Goal: Transaction & Acquisition: Purchase product/service

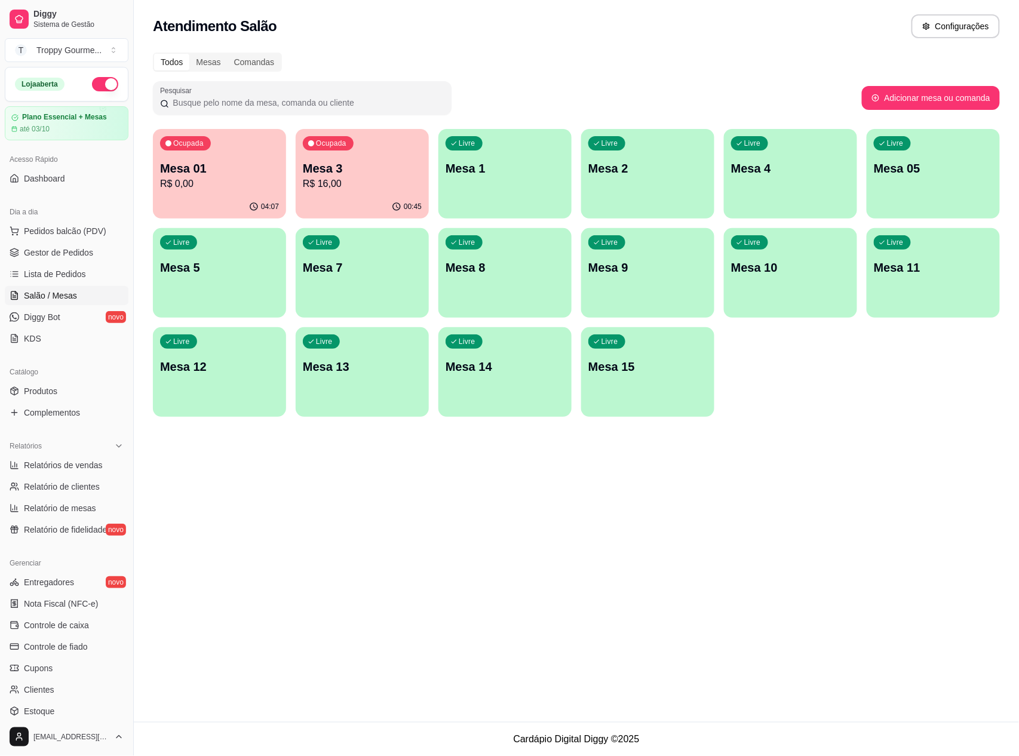
click at [517, 180] on div "Livre Mesa 1" at bounding box center [505, 166] width 133 height 75
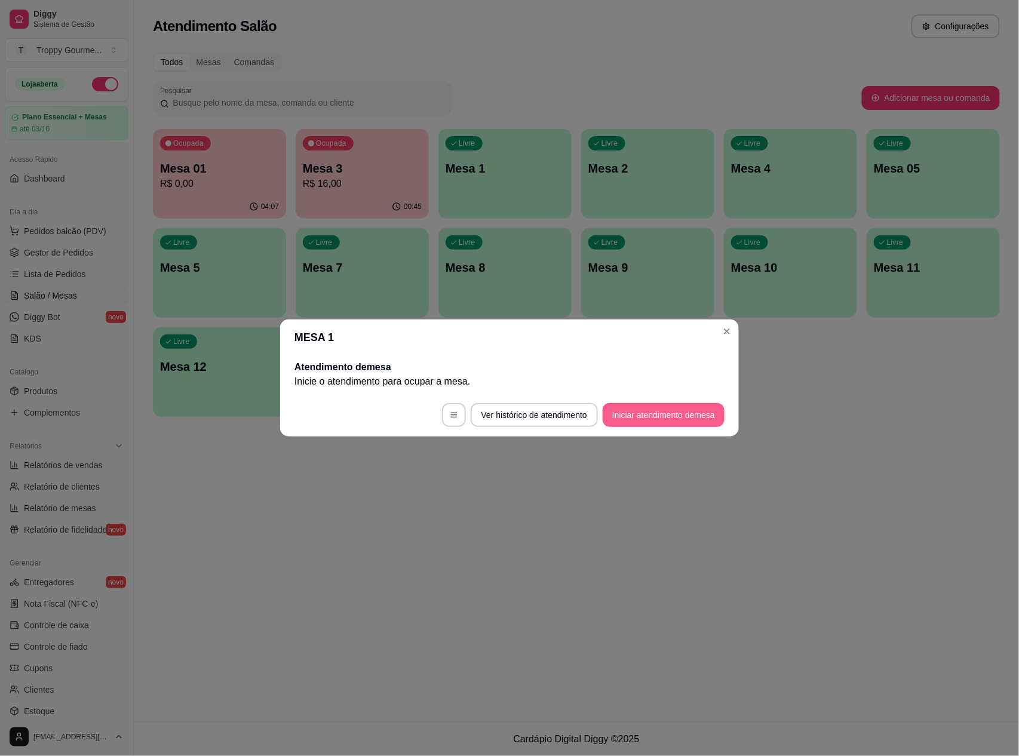
click at [634, 415] on button "Iniciar atendimento de mesa" at bounding box center [664, 415] width 122 height 24
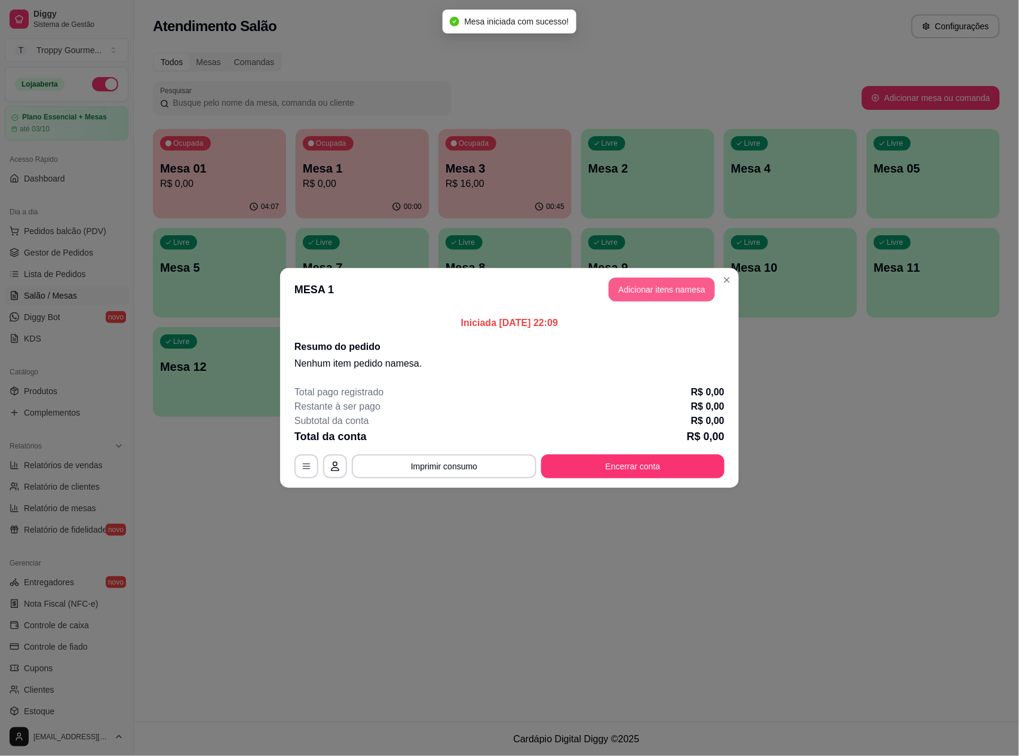
click at [624, 283] on button "Adicionar itens na mesa" at bounding box center [662, 290] width 106 height 24
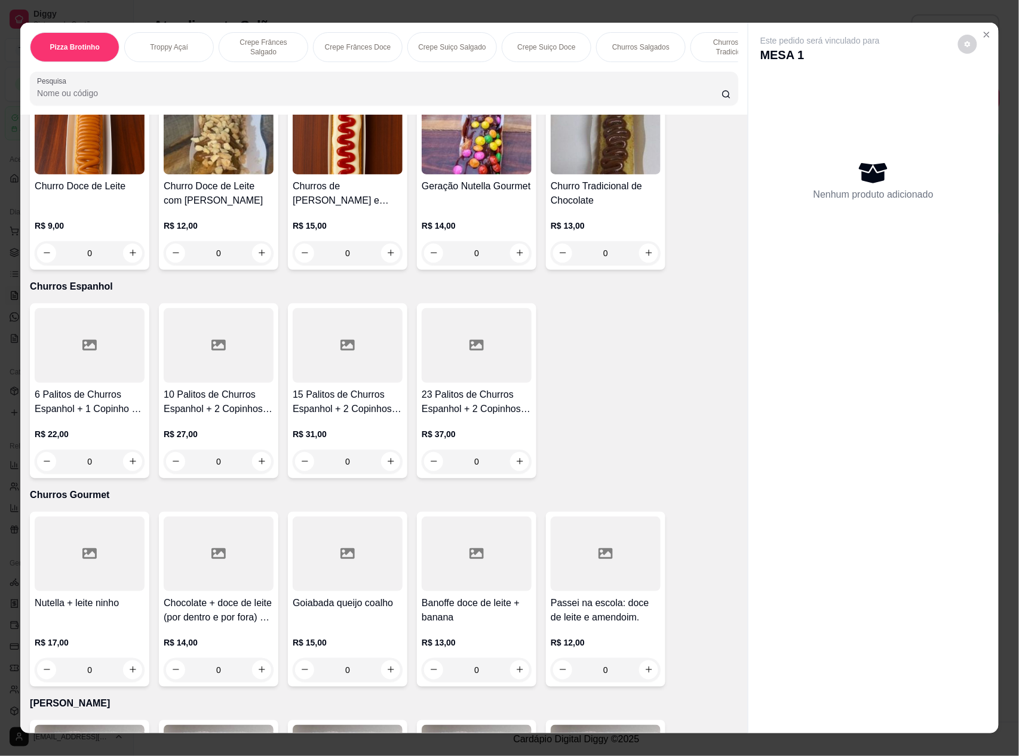
scroll to position [2230, 0]
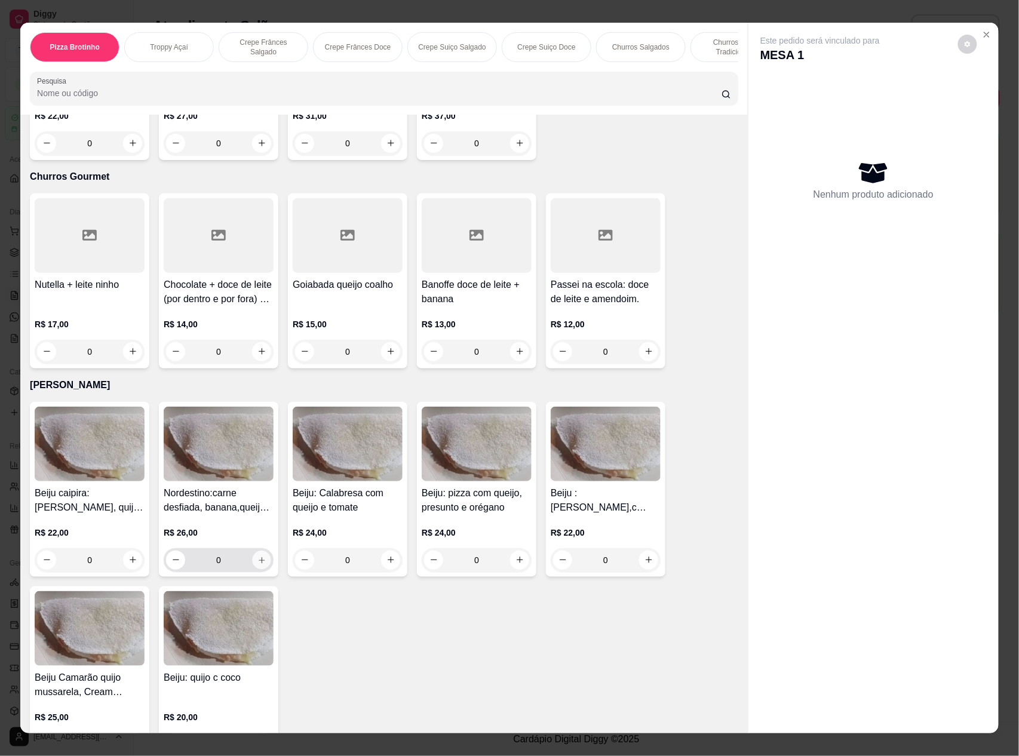
click at [259, 560] on icon "increase-product-quantity" at bounding box center [262, 560] width 9 height 9
type input "1"
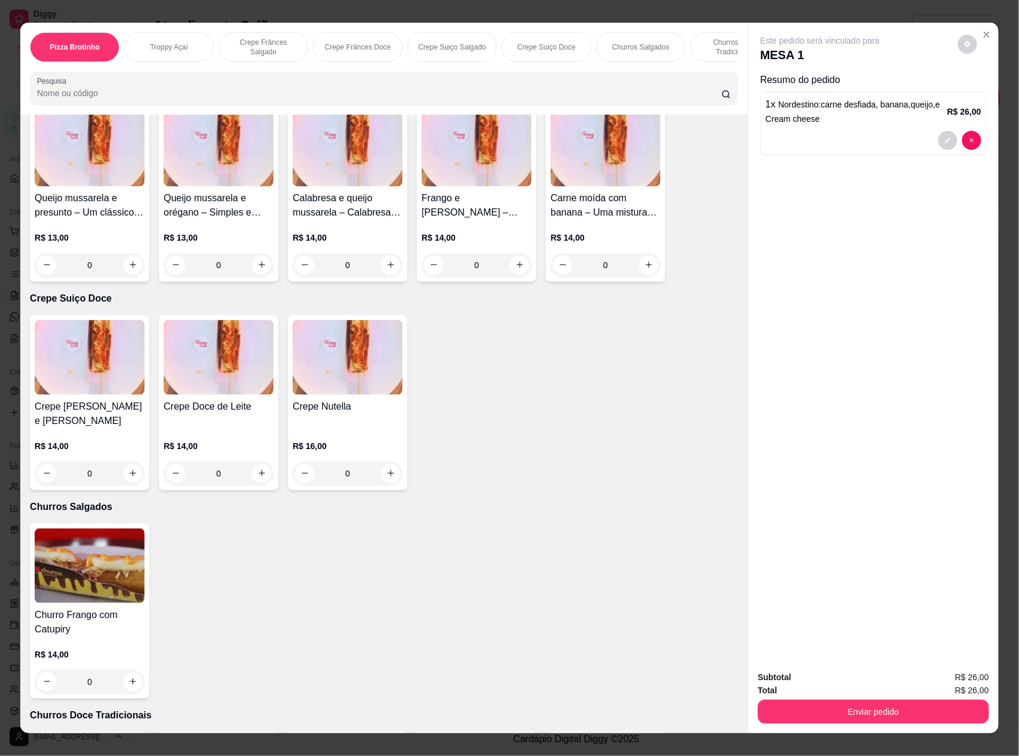
scroll to position [1513, 0]
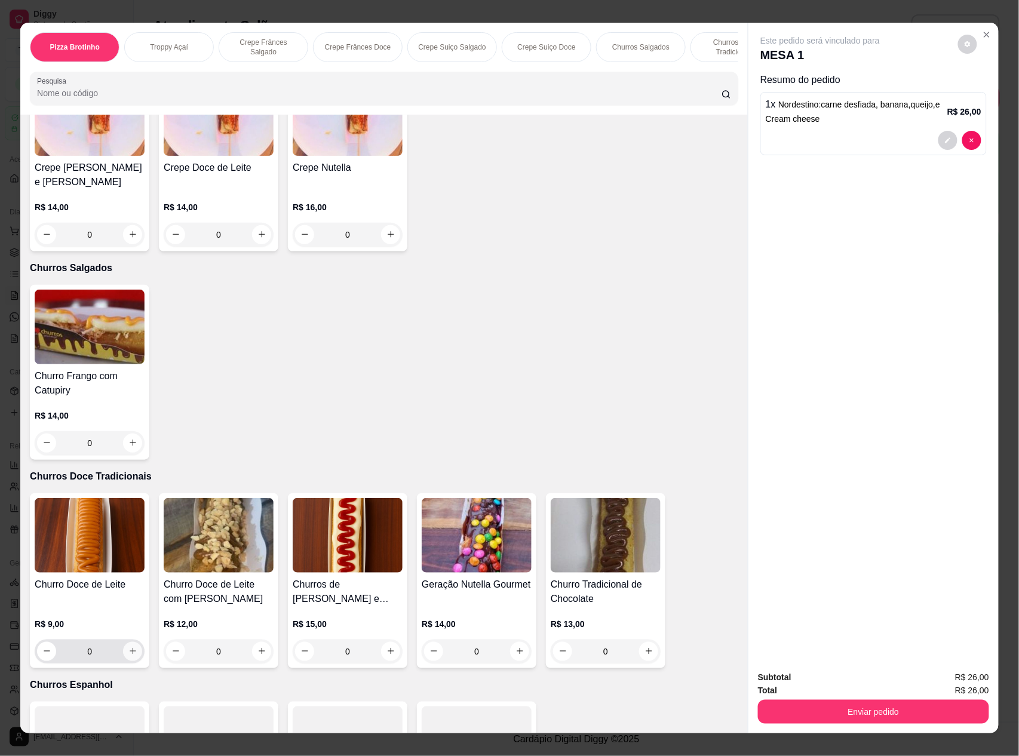
click at [123, 648] on button "increase-product-quantity" at bounding box center [132, 651] width 19 height 19
type input "1"
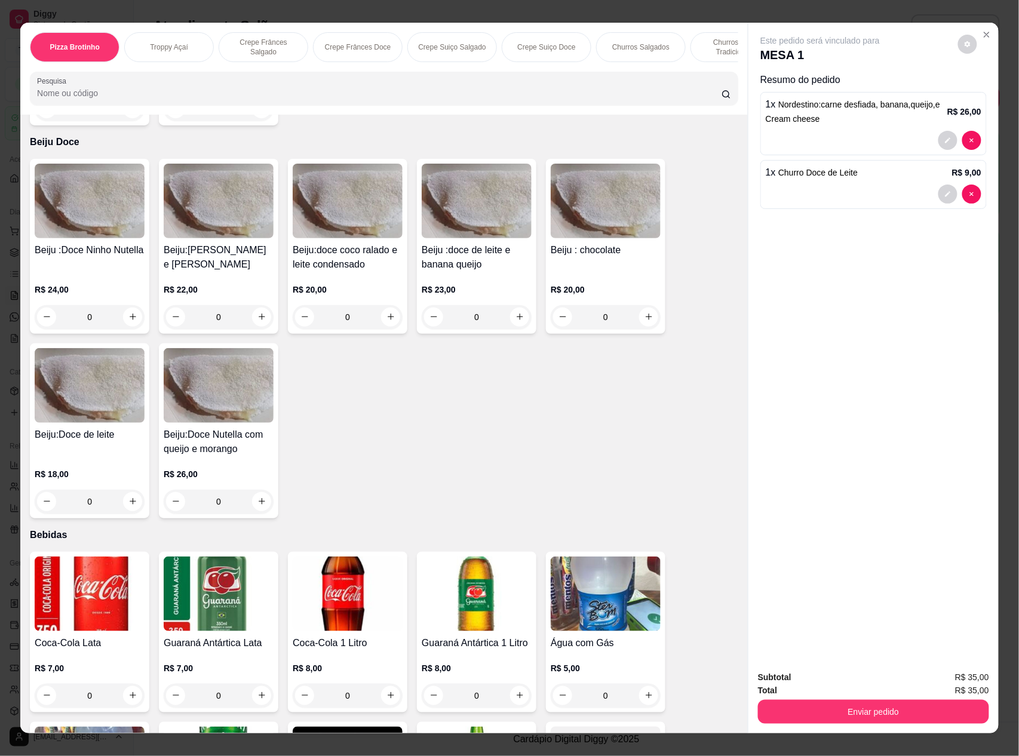
scroll to position [3195, 0]
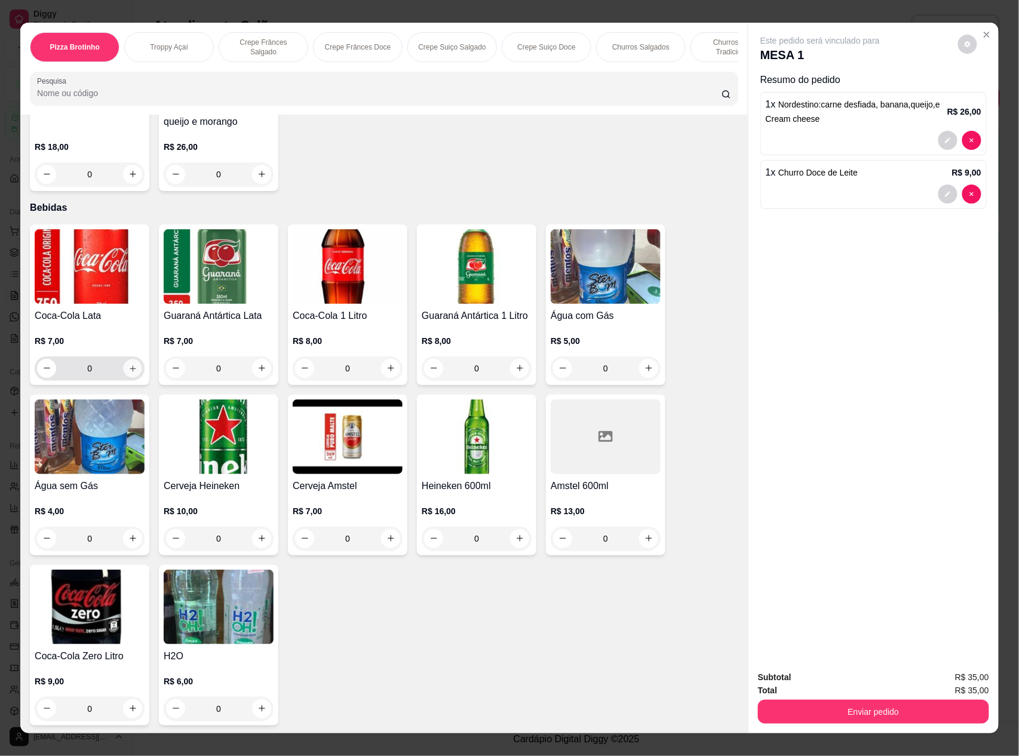
click at [128, 369] on icon "increase-product-quantity" at bounding box center [132, 368] width 9 height 9
type input "1"
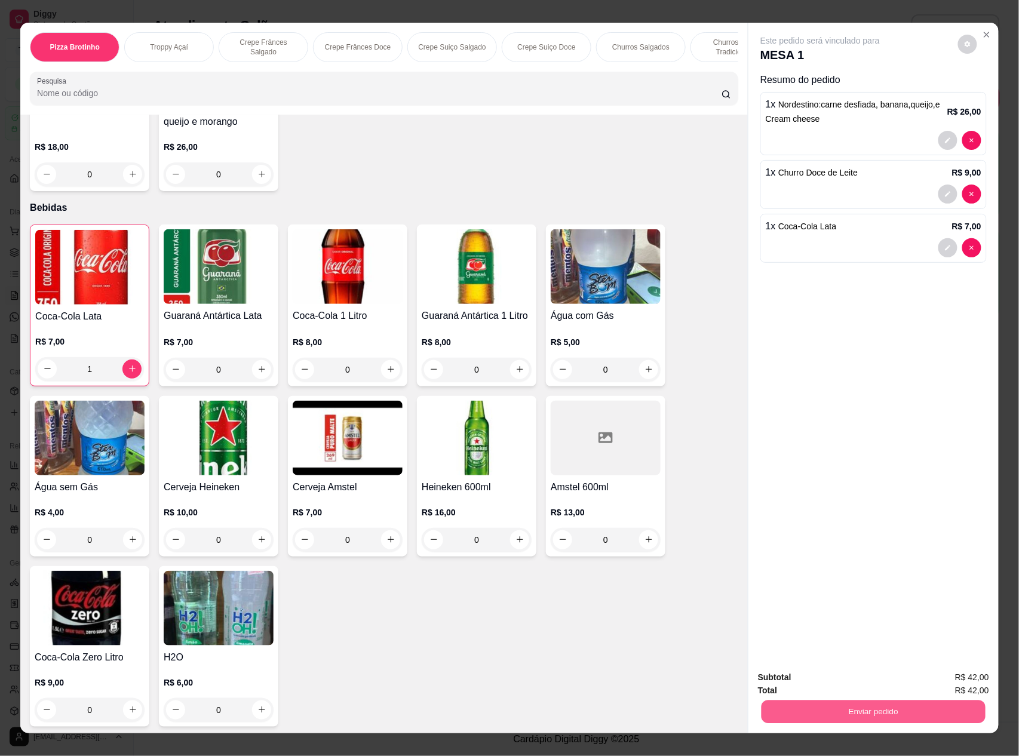
click at [795, 713] on button "Enviar pedido" at bounding box center [874, 712] width 224 height 23
click at [836, 683] on button "Não registrar e enviar pedido" at bounding box center [833, 683] width 124 height 23
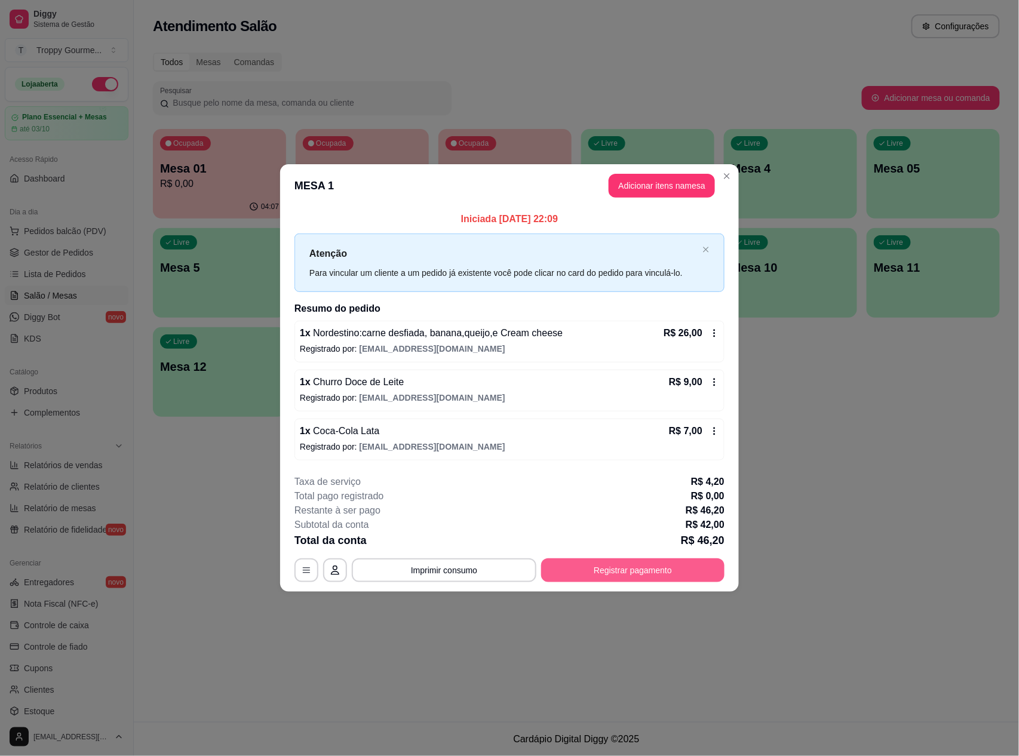
click at [617, 567] on button "Registrar pagamento" at bounding box center [632, 571] width 183 height 24
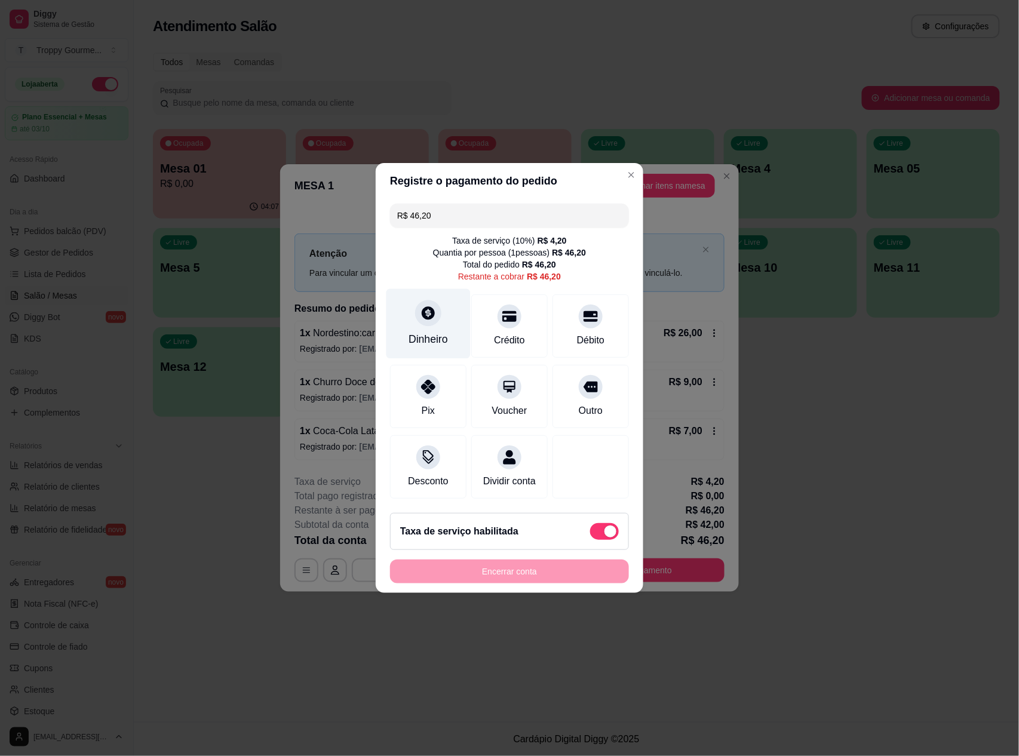
click at [421, 332] on div "Dinheiro" at bounding box center [428, 340] width 39 height 16
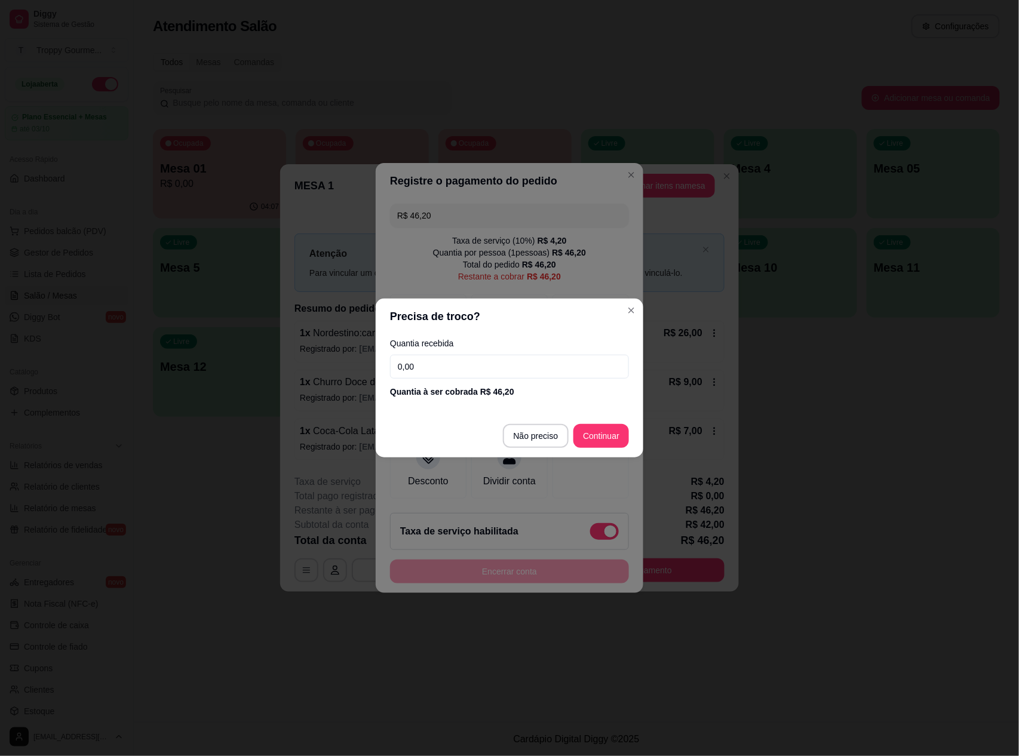
click at [441, 368] on input "0,00" at bounding box center [509, 367] width 239 height 24
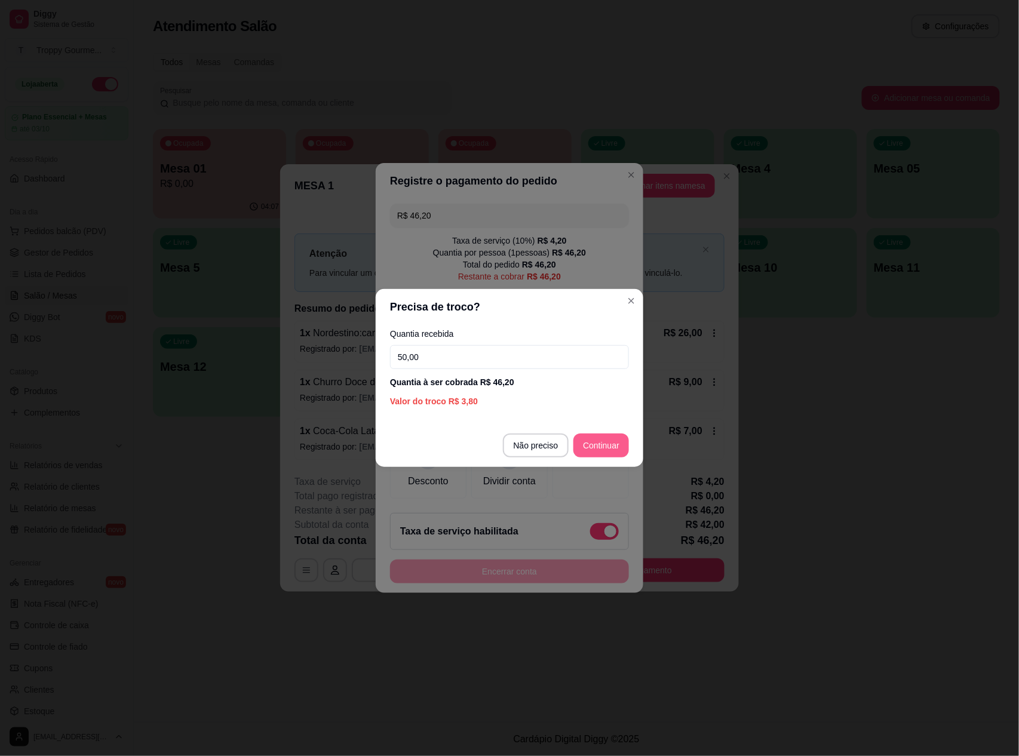
type input "50,00"
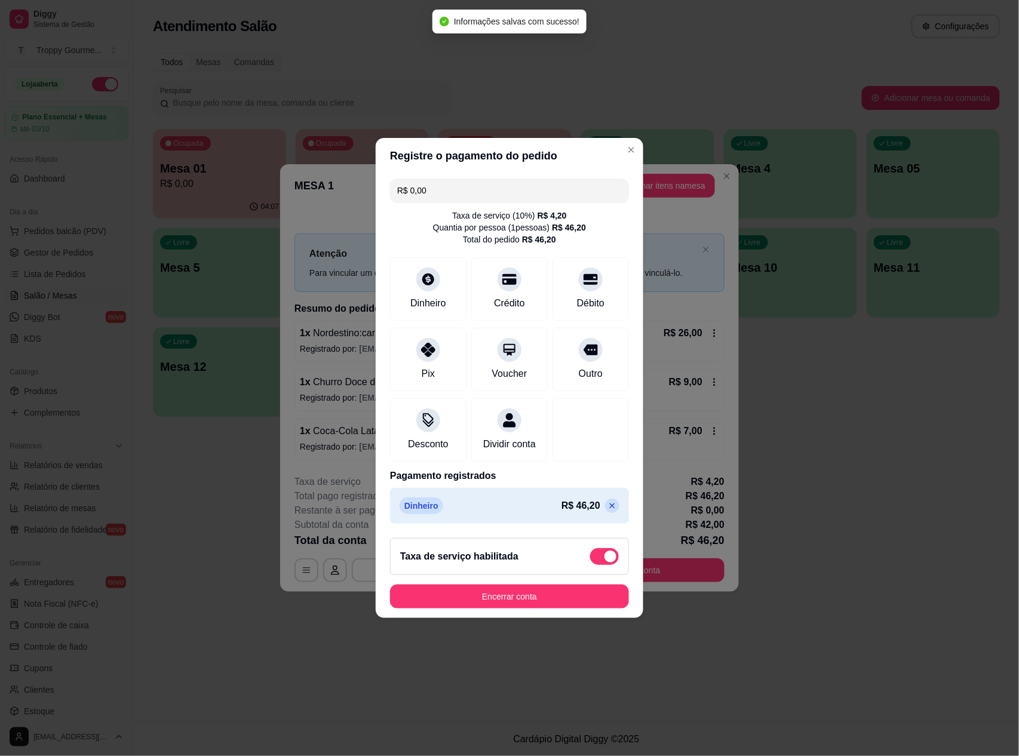
type input "R$ 0,00"
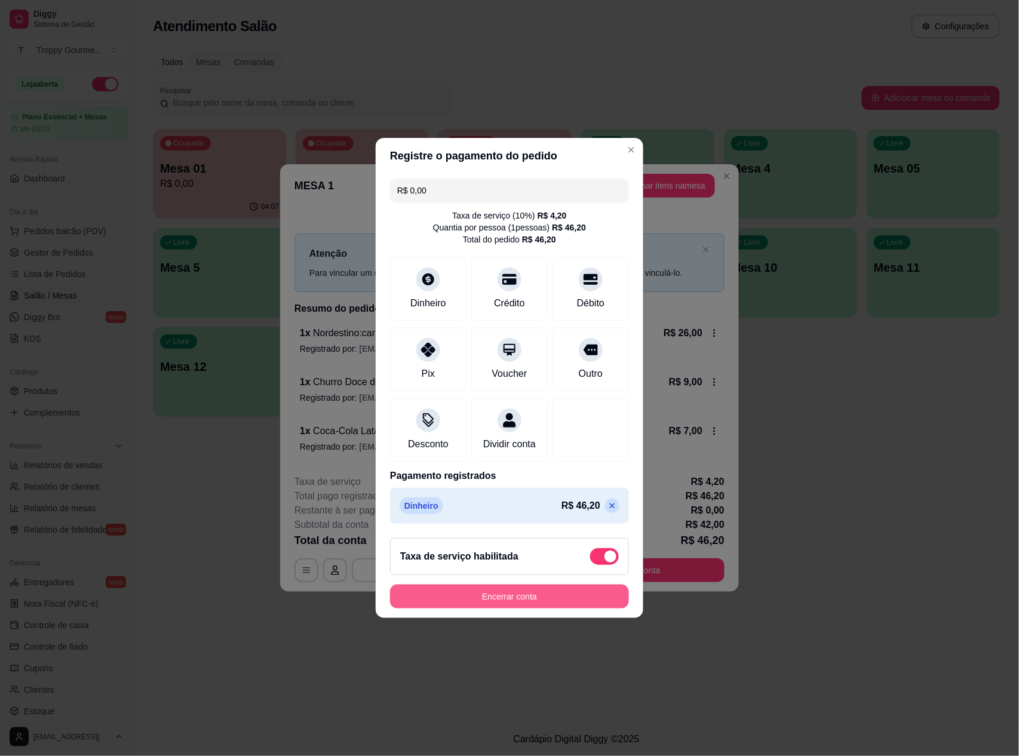
click at [525, 605] on button "Encerrar conta" at bounding box center [509, 597] width 239 height 24
